Goal: Information Seeking & Learning: Find specific fact

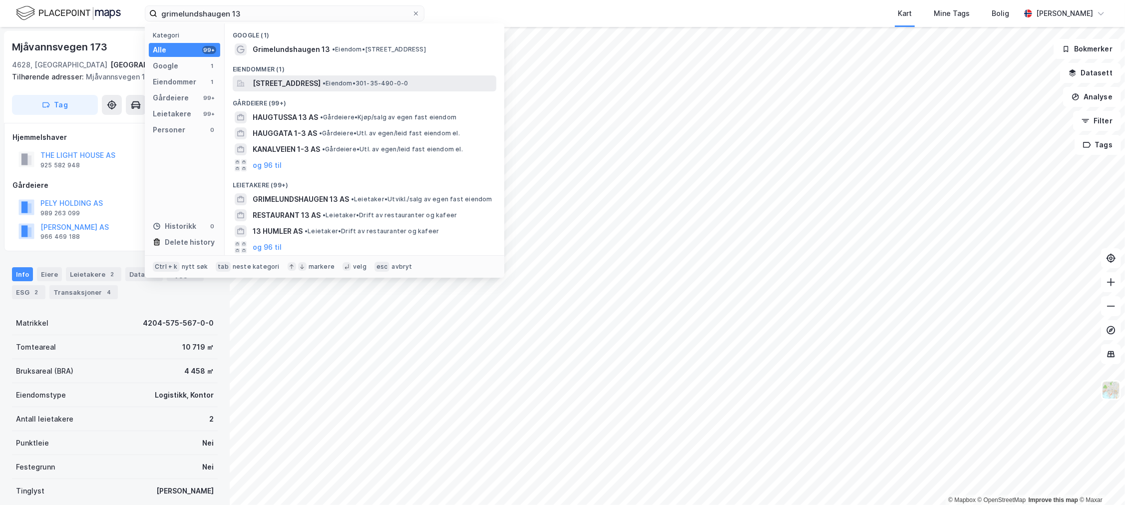
type input "grimelundshaugen 13"
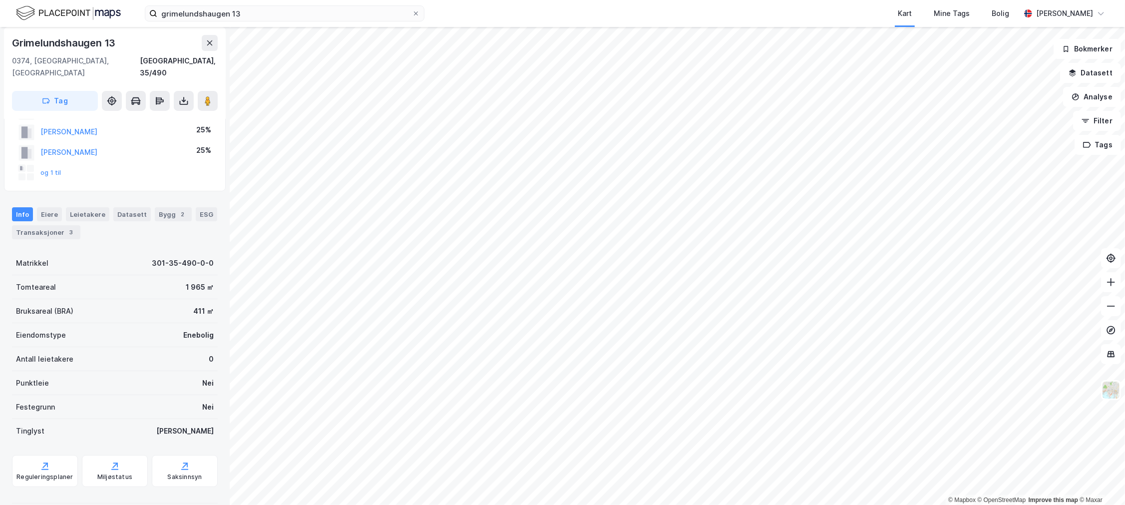
scroll to position [88, 0]
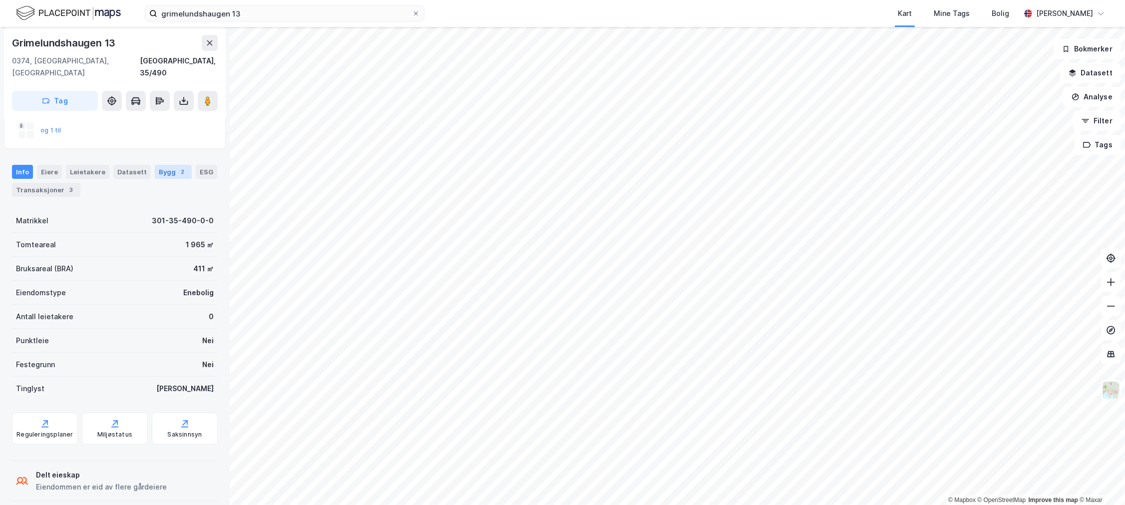
click at [159, 165] on div "Bygg 2" at bounding box center [173, 172] width 37 height 14
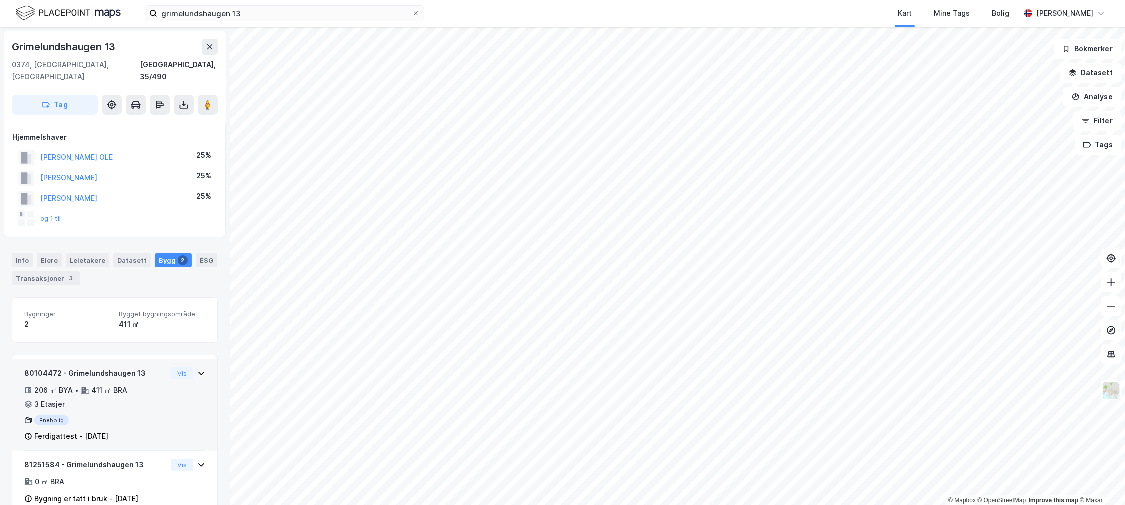
click at [155, 385] on div "206 ㎡ BYA • 411 ㎡ BRA • 3 Etasjer" at bounding box center [95, 397] width 142 height 26
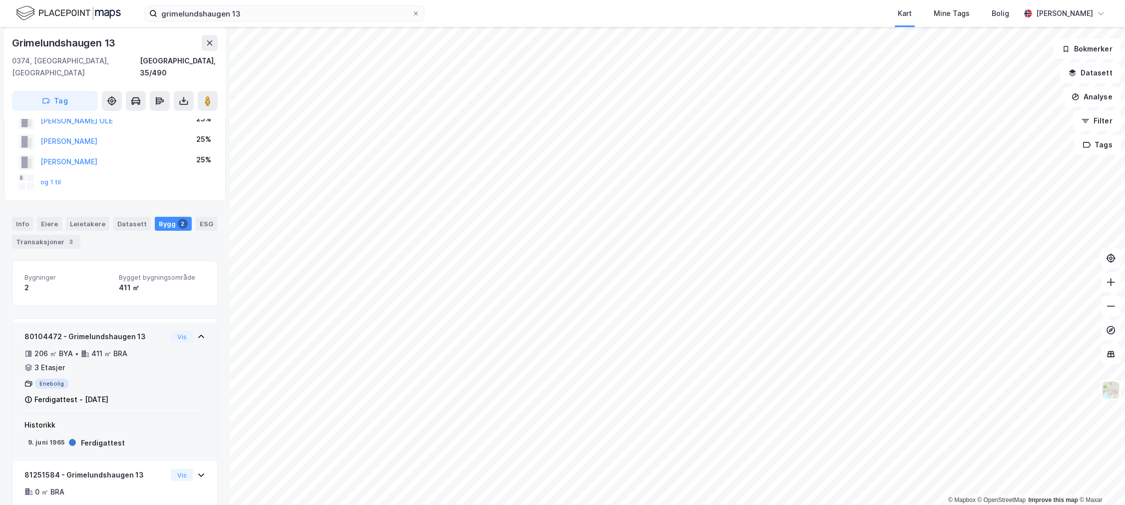
scroll to position [55, 0]
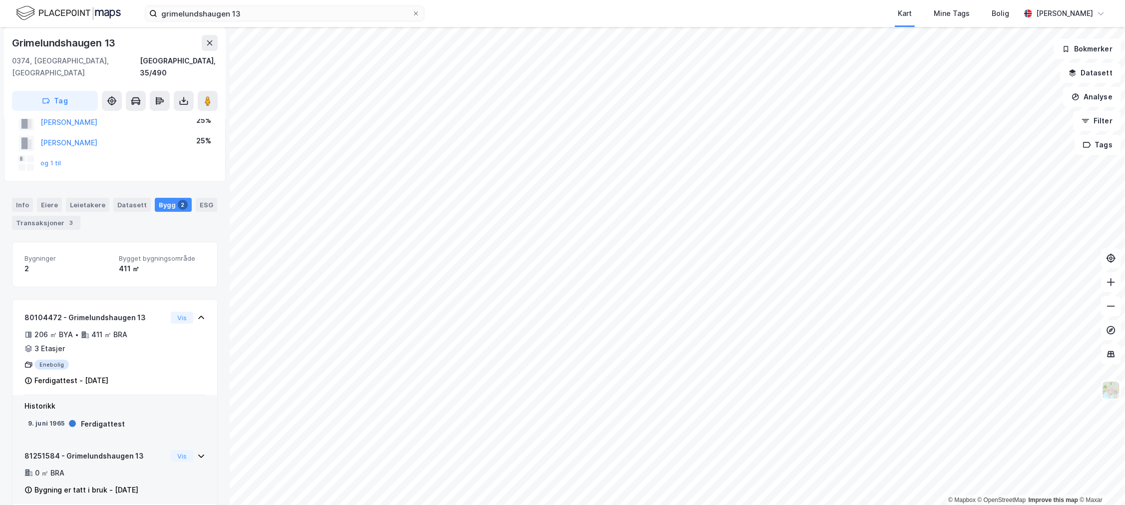
click at [137, 467] on div "0 ㎡ BRA" at bounding box center [95, 473] width 142 height 12
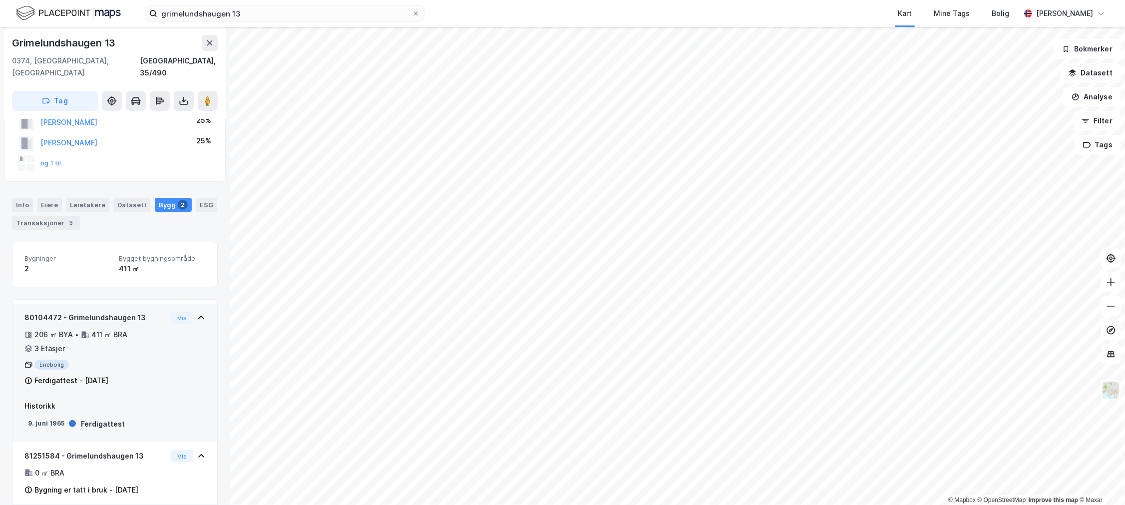
click at [122, 359] on div "Enebolig" at bounding box center [95, 364] width 142 height 10
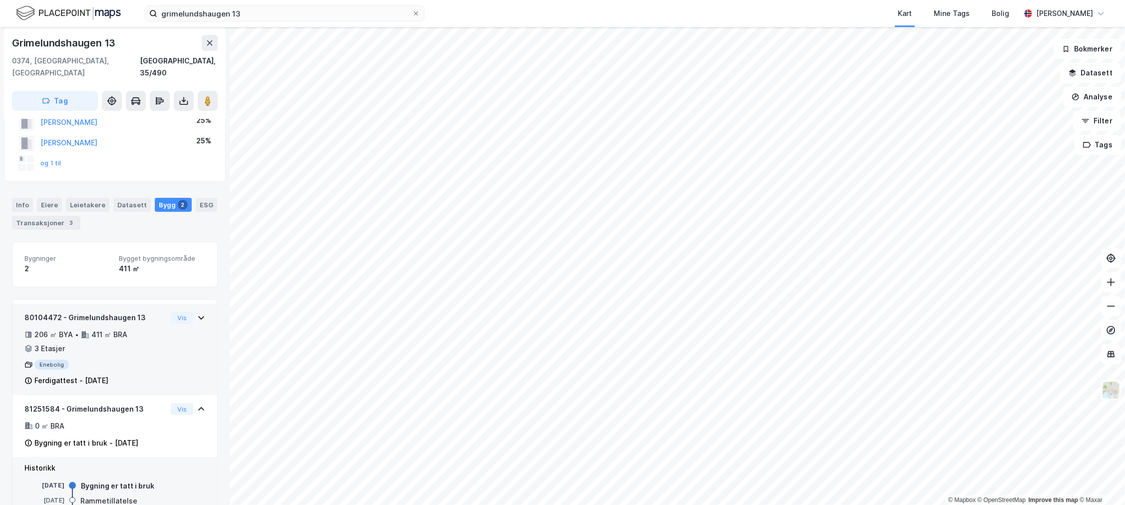
scroll to position [88, 0]
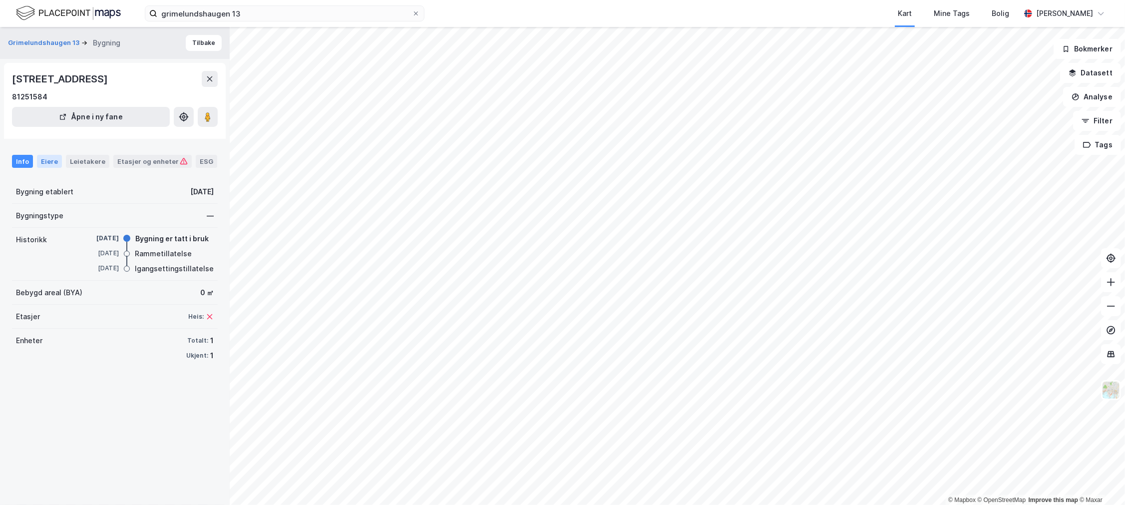
click at [45, 158] on div "Eiere" at bounding box center [49, 161] width 25 height 13
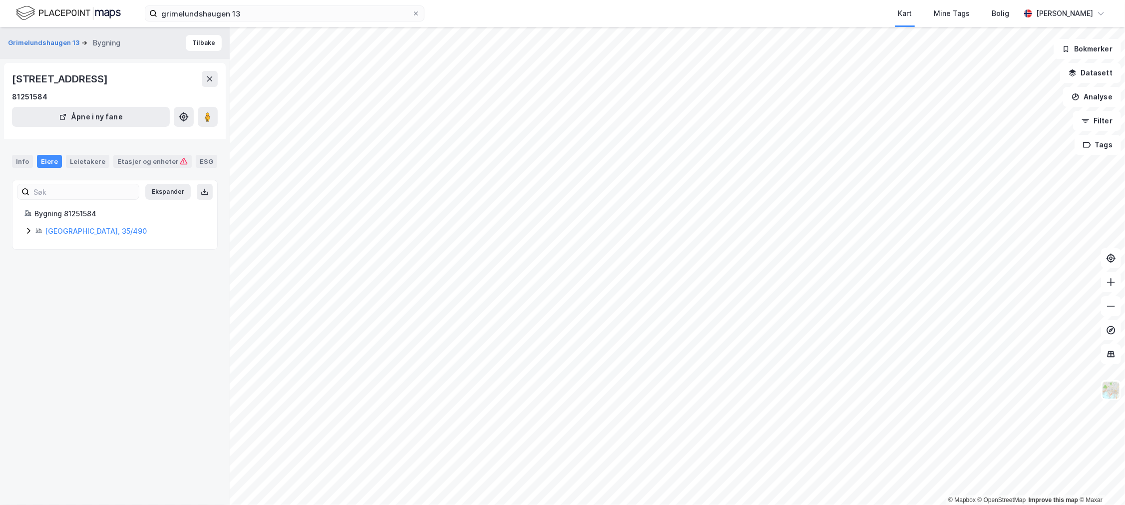
click at [28, 231] on icon at bounding box center [28, 231] width 8 height 8
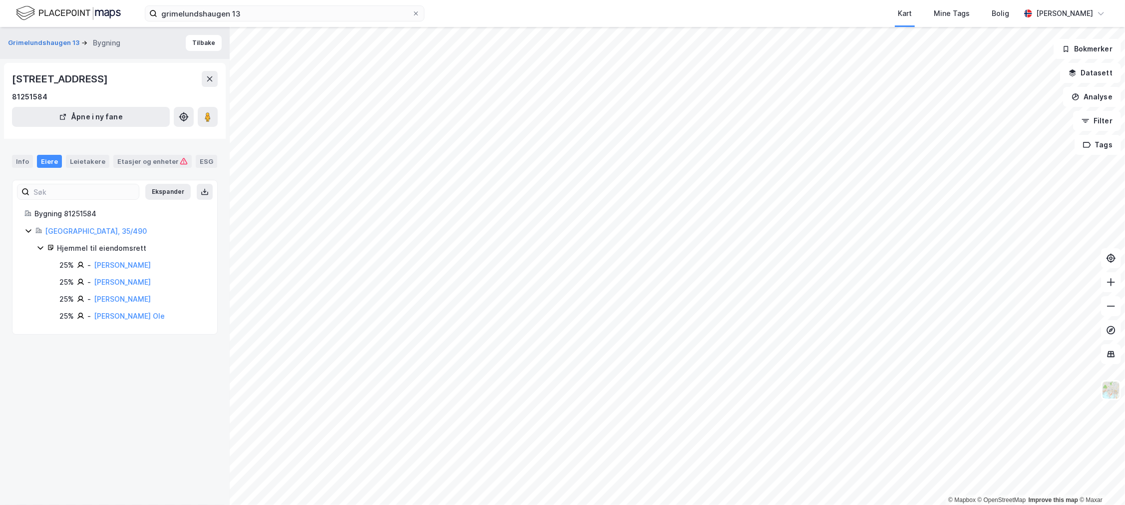
click at [27, 228] on icon at bounding box center [28, 231] width 8 height 8
